Goal: Task Accomplishment & Management: Manage account settings

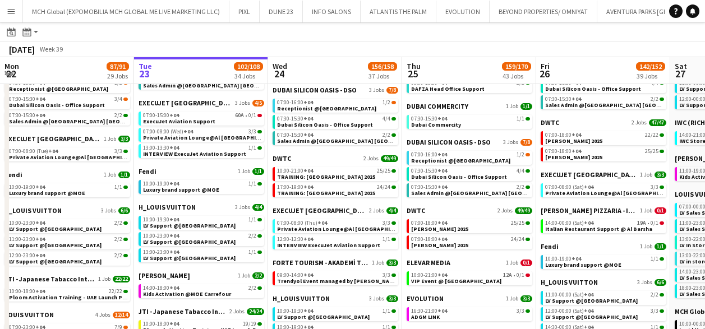
scroll to position [266, 0]
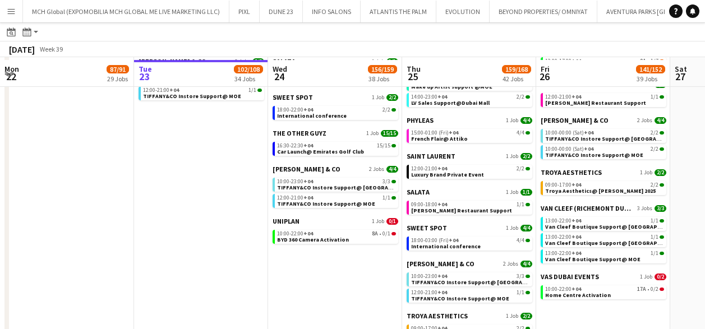
scroll to position [920, 0]
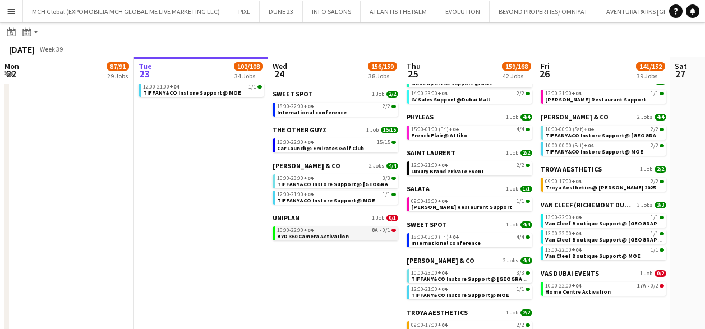
click at [293, 228] on span "10:00-22:00 +04" at bounding box center [295, 231] width 36 height 6
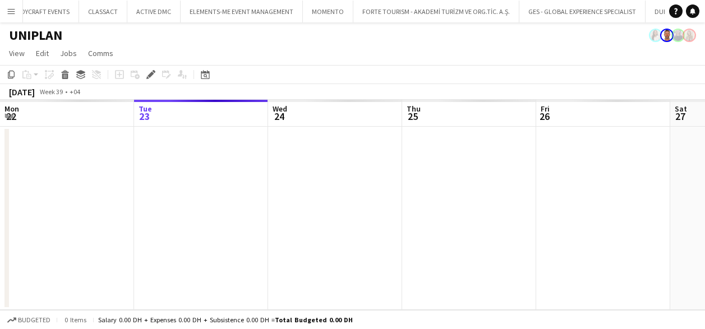
scroll to position [0, 386]
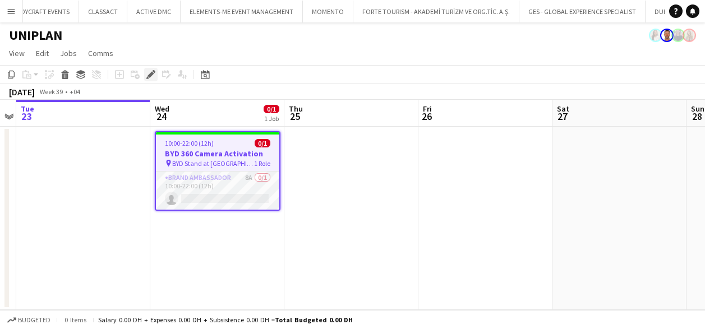
click at [149, 73] on icon "Edit" at bounding box center [150, 74] width 9 height 9
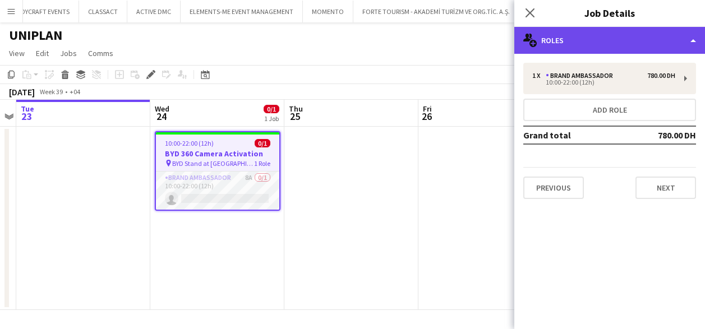
click at [637, 40] on div "multiple-users-add Roles" at bounding box center [609, 40] width 191 height 27
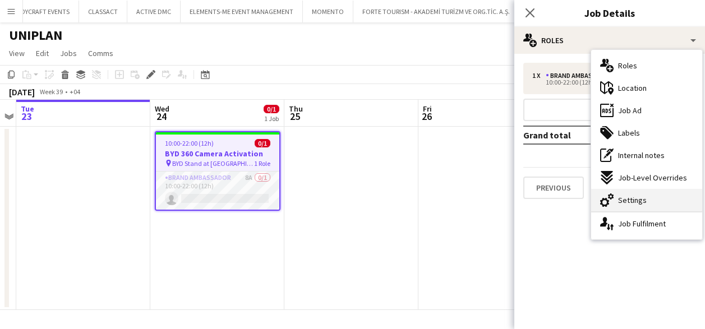
click at [637, 201] on span "Settings" at bounding box center [632, 200] width 29 height 10
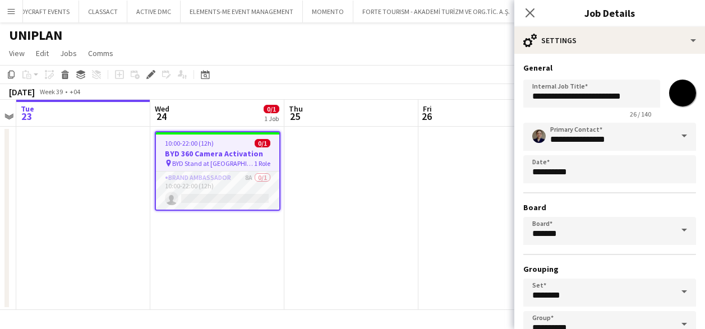
click at [683, 92] on input "*******" at bounding box center [682, 93] width 40 height 40
type input "*******"
click at [543, 132] on app-user-avatar at bounding box center [538, 135] width 13 height 13
click at [682, 134] on span at bounding box center [684, 136] width 24 height 27
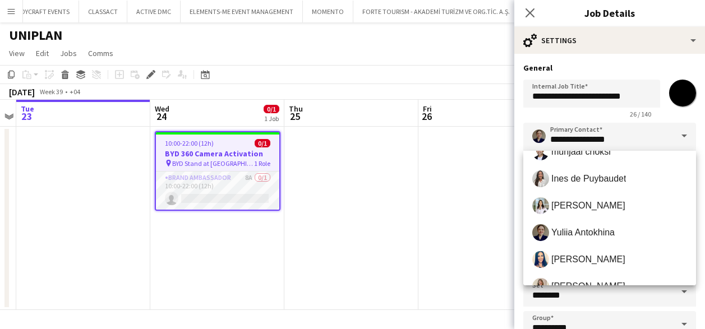
scroll to position [399, 0]
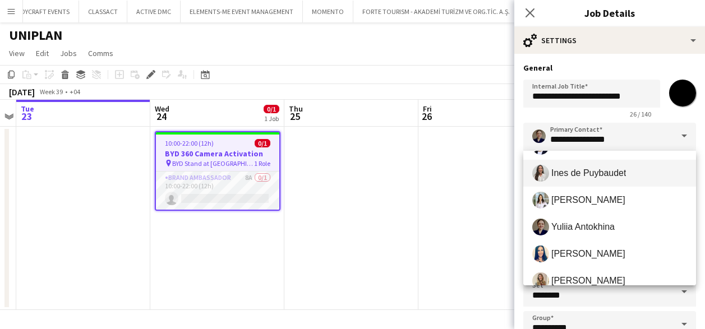
click at [590, 171] on span "Ines de Puybaudet" at bounding box center [588, 173] width 75 height 11
type input "**********"
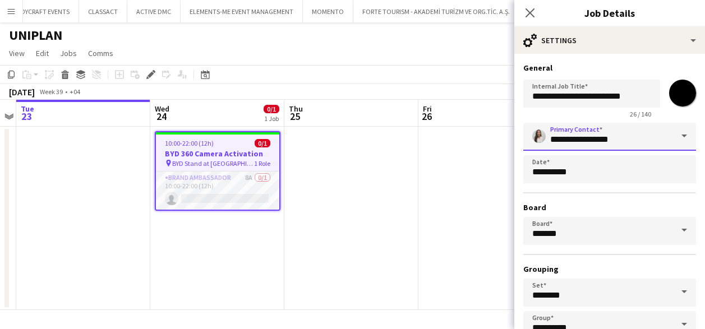
scroll to position [73, 0]
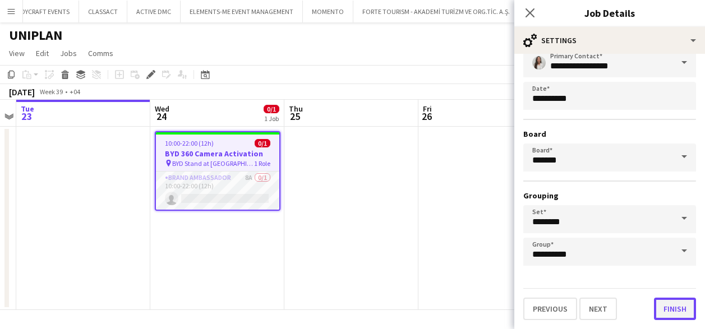
click at [673, 300] on button "Finish" at bounding box center [675, 309] width 42 height 22
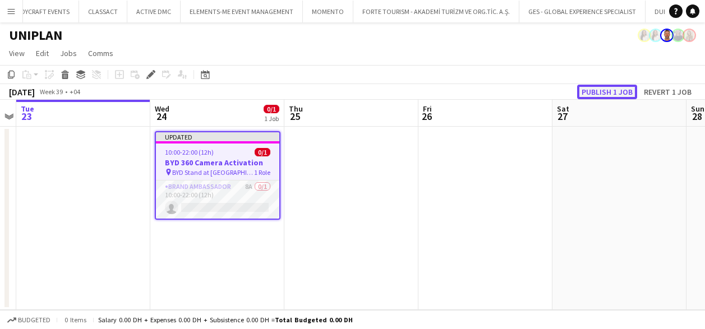
click at [611, 93] on button "Publish 1 job" at bounding box center [607, 92] width 60 height 15
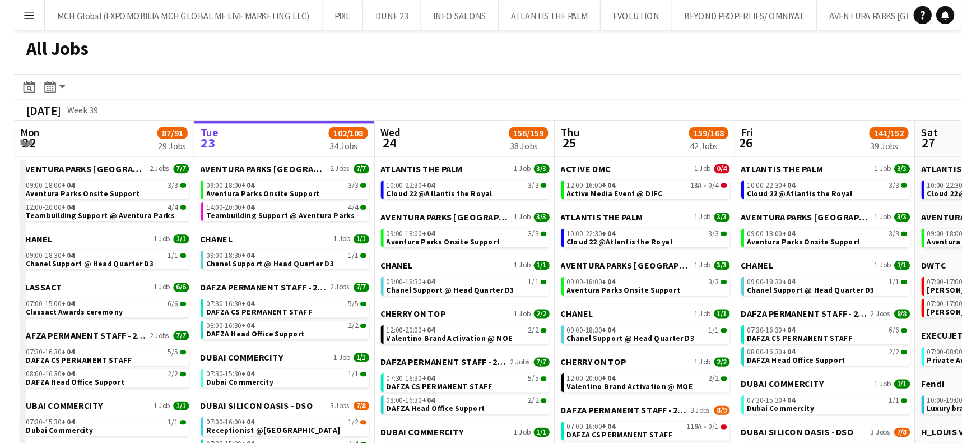
scroll to position [0, 268]
